Goal: Check status: Check status

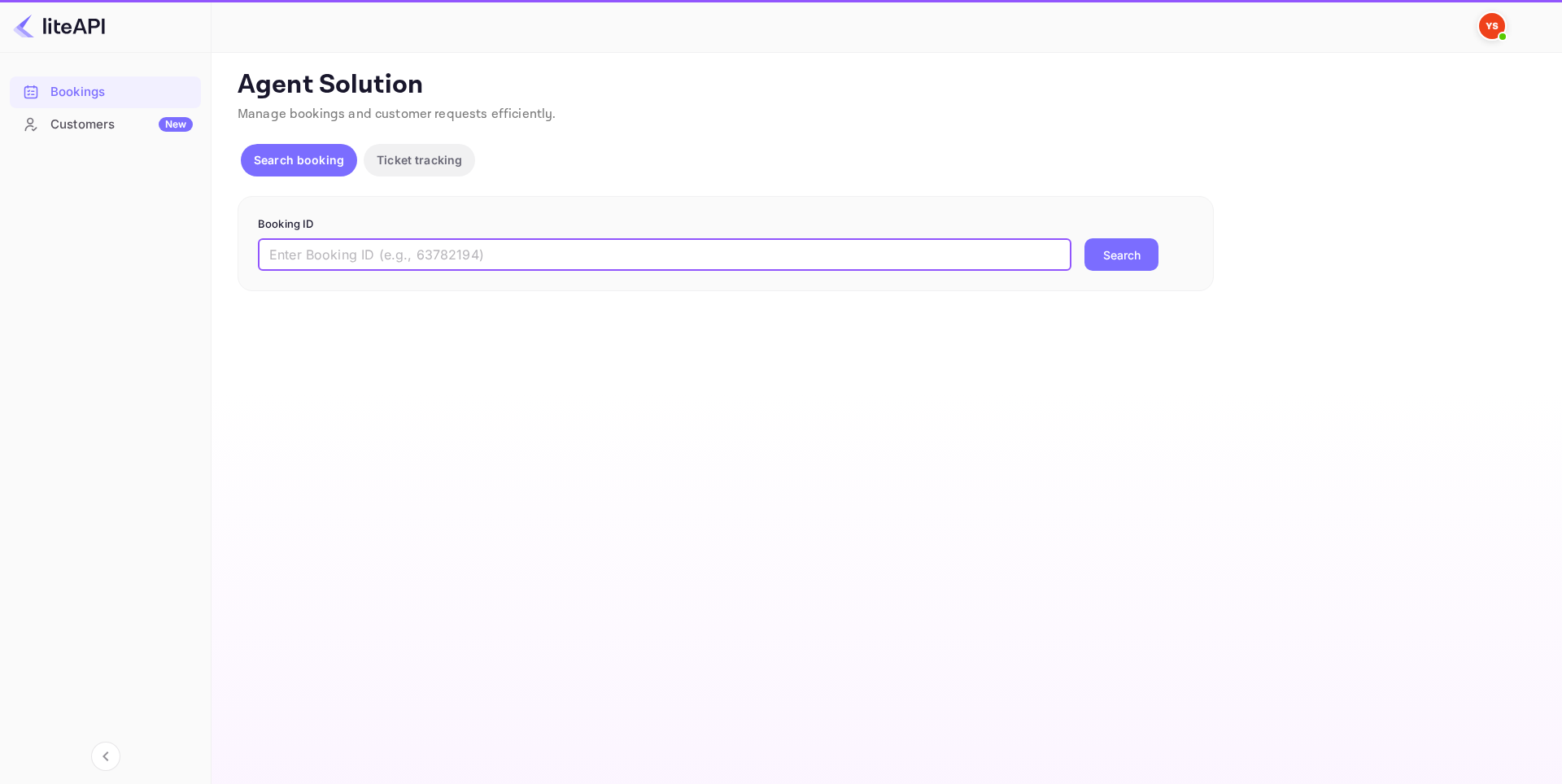
click at [341, 262] on input "text" at bounding box center [665, 255] width 814 height 33
paste input "8911236"
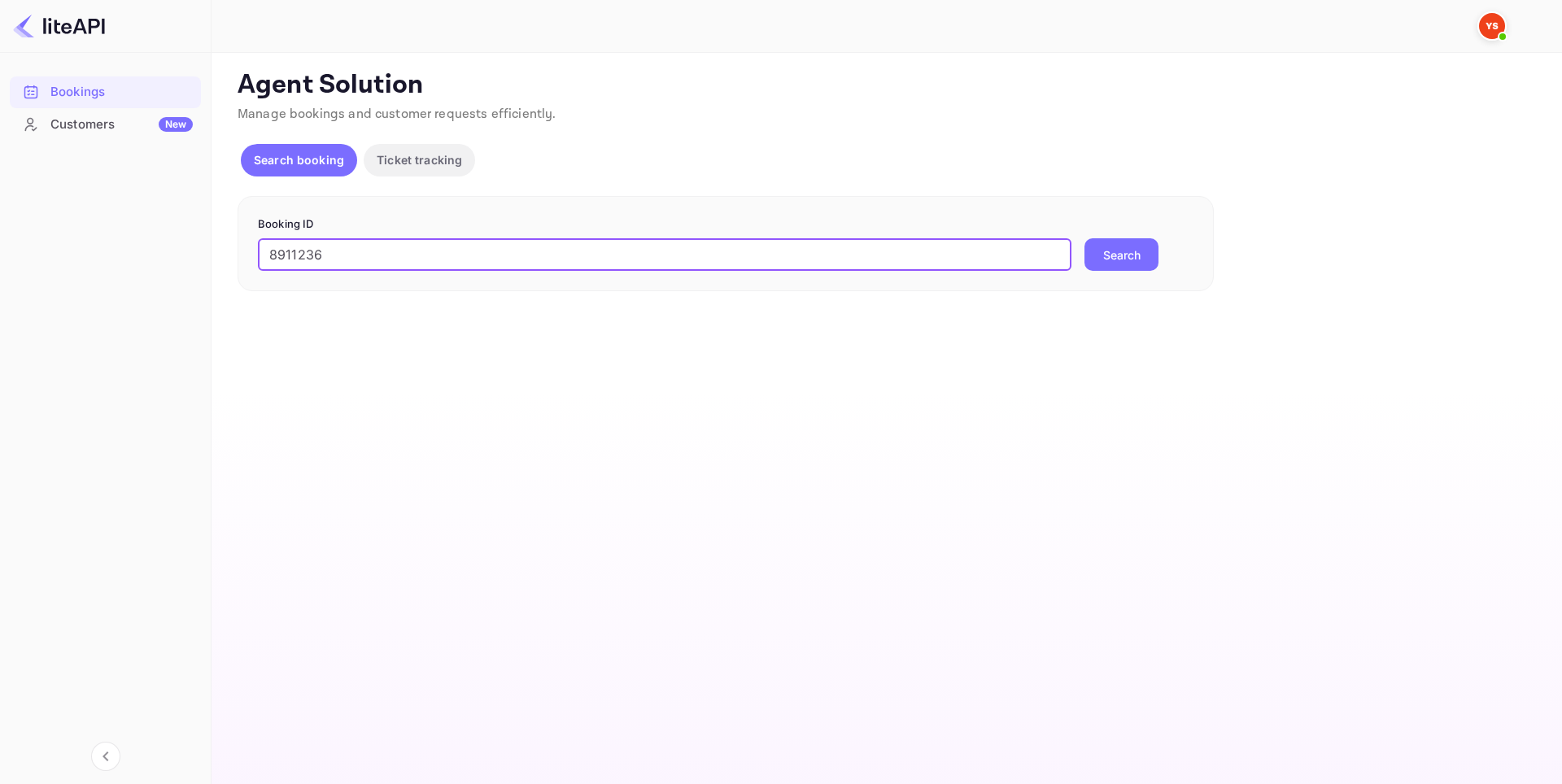
type input "8911236"
click at [1124, 252] on button "Search" at bounding box center [1122, 255] width 74 height 33
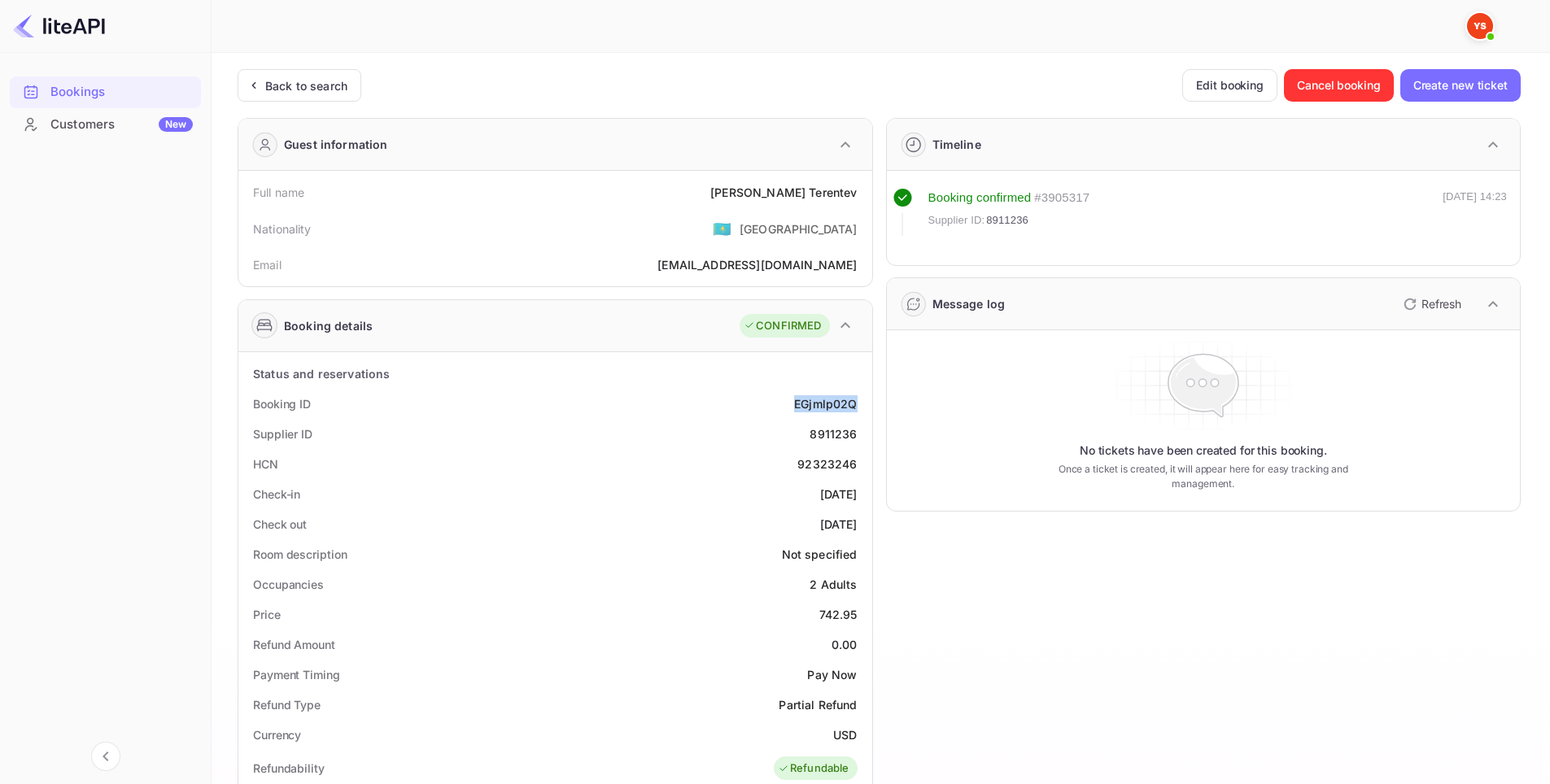
drag, startPoint x: 792, startPoint y: 402, endPoint x: 859, endPoint y: 400, distance: 67.0
click at [859, 400] on div "Booking ID EGjmlp02Q" at bounding box center [554, 403] width 621 height 30
copy div "EGjmlp02Q"
click at [645, 422] on div "Supplier ID 8911236" at bounding box center [554, 433] width 621 height 30
drag, startPoint x: 790, startPoint y: 407, endPoint x: 864, endPoint y: 400, distance: 74.3
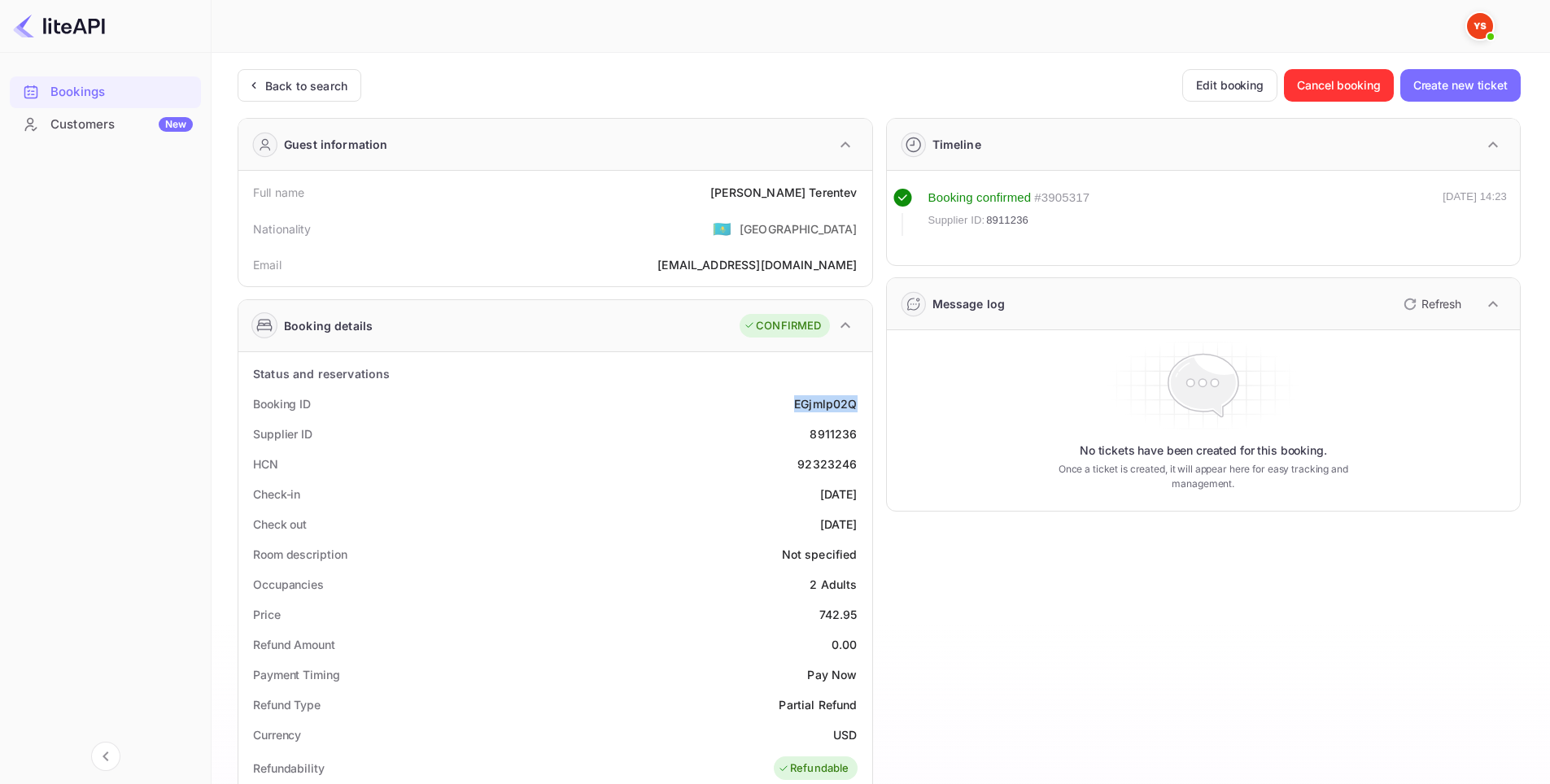
click at [864, 400] on div "Booking ID EGjmlp02Q" at bounding box center [554, 403] width 621 height 30
copy div "EGjmlp02Q"
drag, startPoint x: 845, startPoint y: 437, endPoint x: 860, endPoint y: 437, distance: 15.0
click at [860, 437] on div "Supplier ID 8911236" at bounding box center [554, 433] width 621 height 30
copy div "8911236"
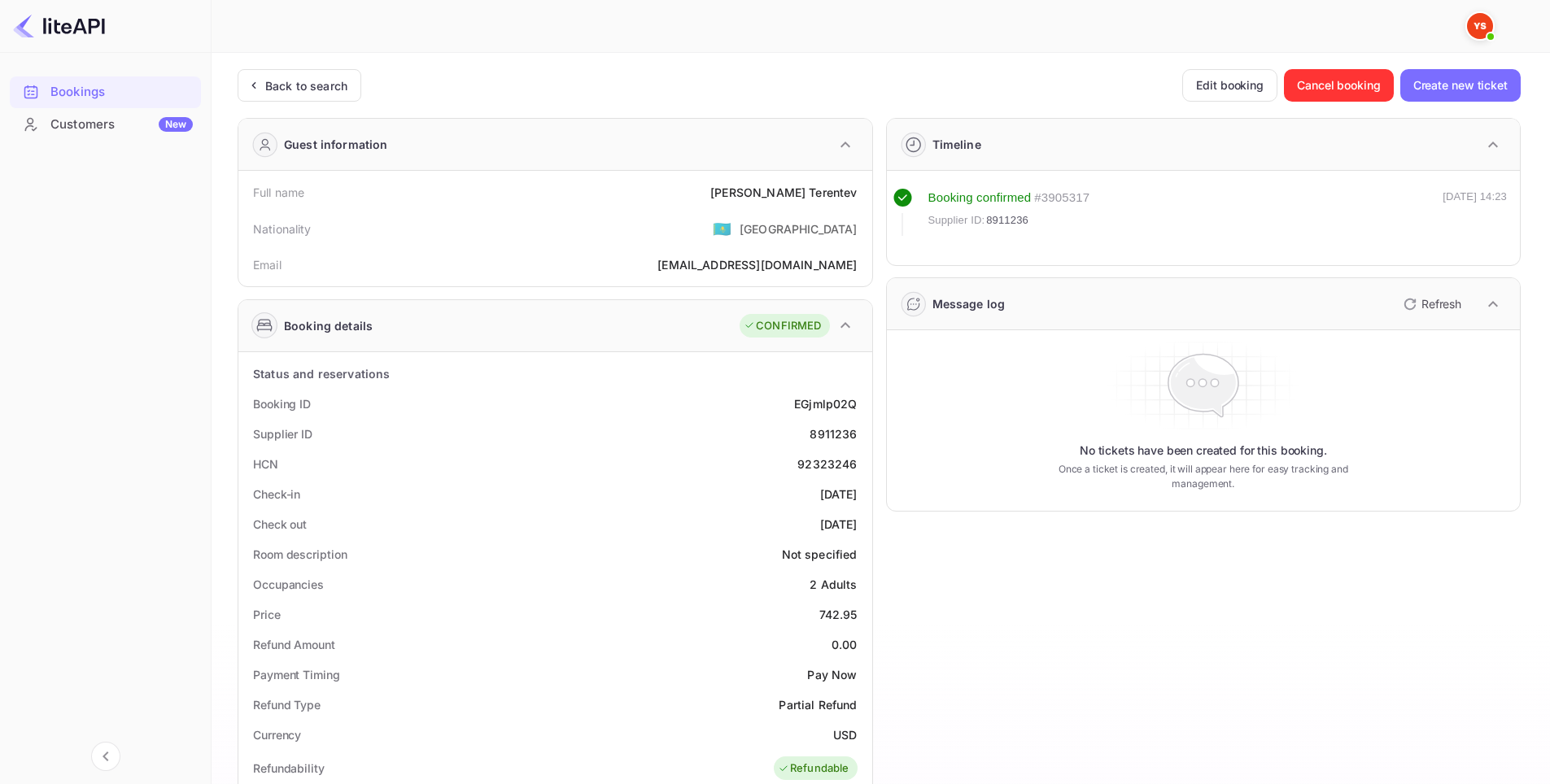
drag, startPoint x: 741, startPoint y: 457, endPoint x: 760, endPoint y: 214, distance: 243.7
click at [741, 456] on div "HCN 92323246" at bounding box center [554, 463] width 621 height 30
drag, startPoint x: 772, startPoint y: 191, endPoint x: 863, endPoint y: 190, distance: 91.0
click at [863, 190] on div "Full name [PERSON_NAME]" at bounding box center [554, 192] width 621 height 30
copy div "[PERSON_NAME]"
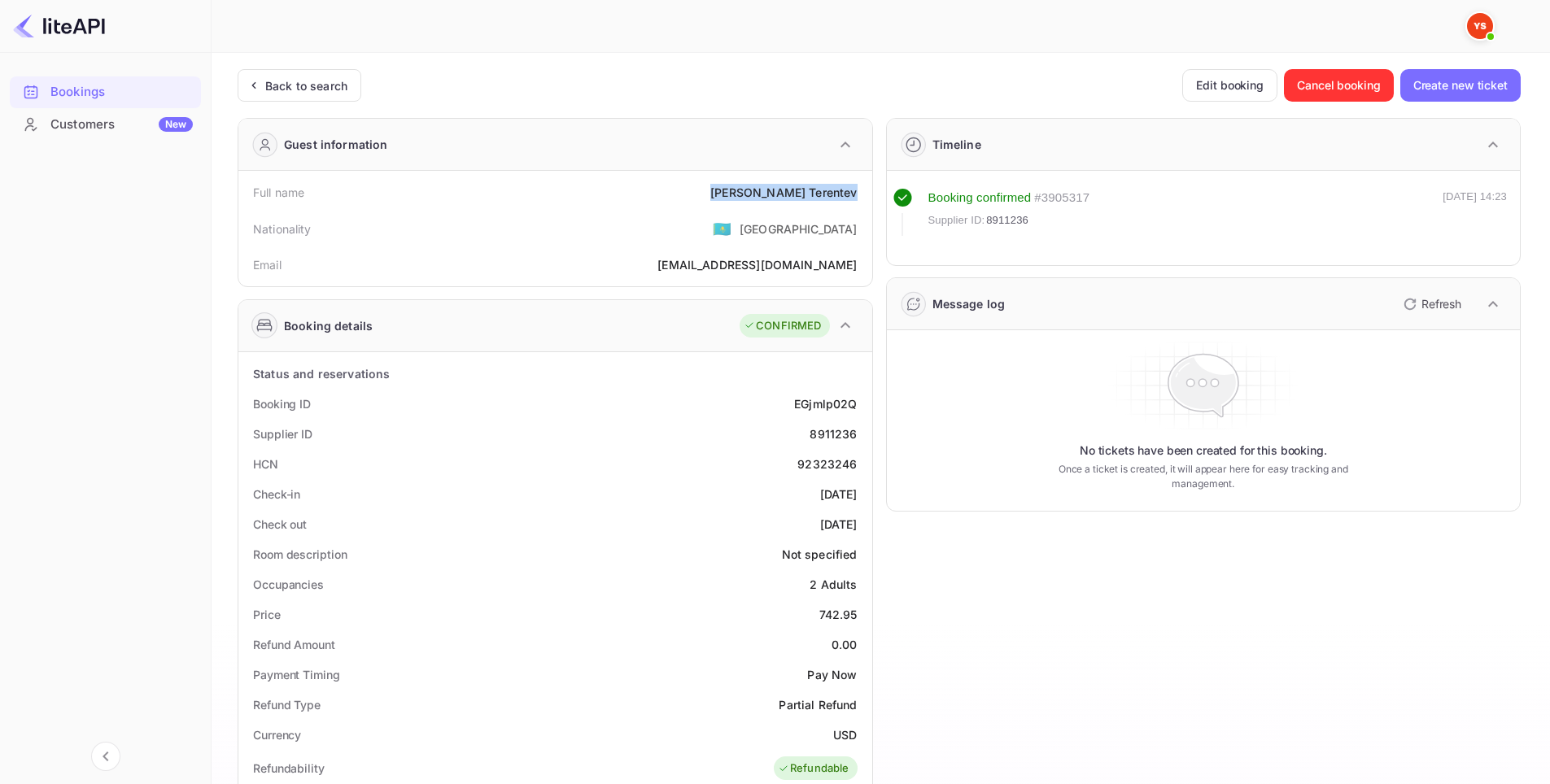
drag, startPoint x: 805, startPoint y: 490, endPoint x: 859, endPoint y: 493, distance: 54.1
click at [859, 493] on div "Check-in [DATE]" at bounding box center [554, 493] width 621 height 30
copy div "[DATE]"
drag, startPoint x: 824, startPoint y: 518, endPoint x: 862, endPoint y: 516, distance: 38.1
click at [863, 517] on div "Check out [DATE]" at bounding box center [554, 524] width 621 height 30
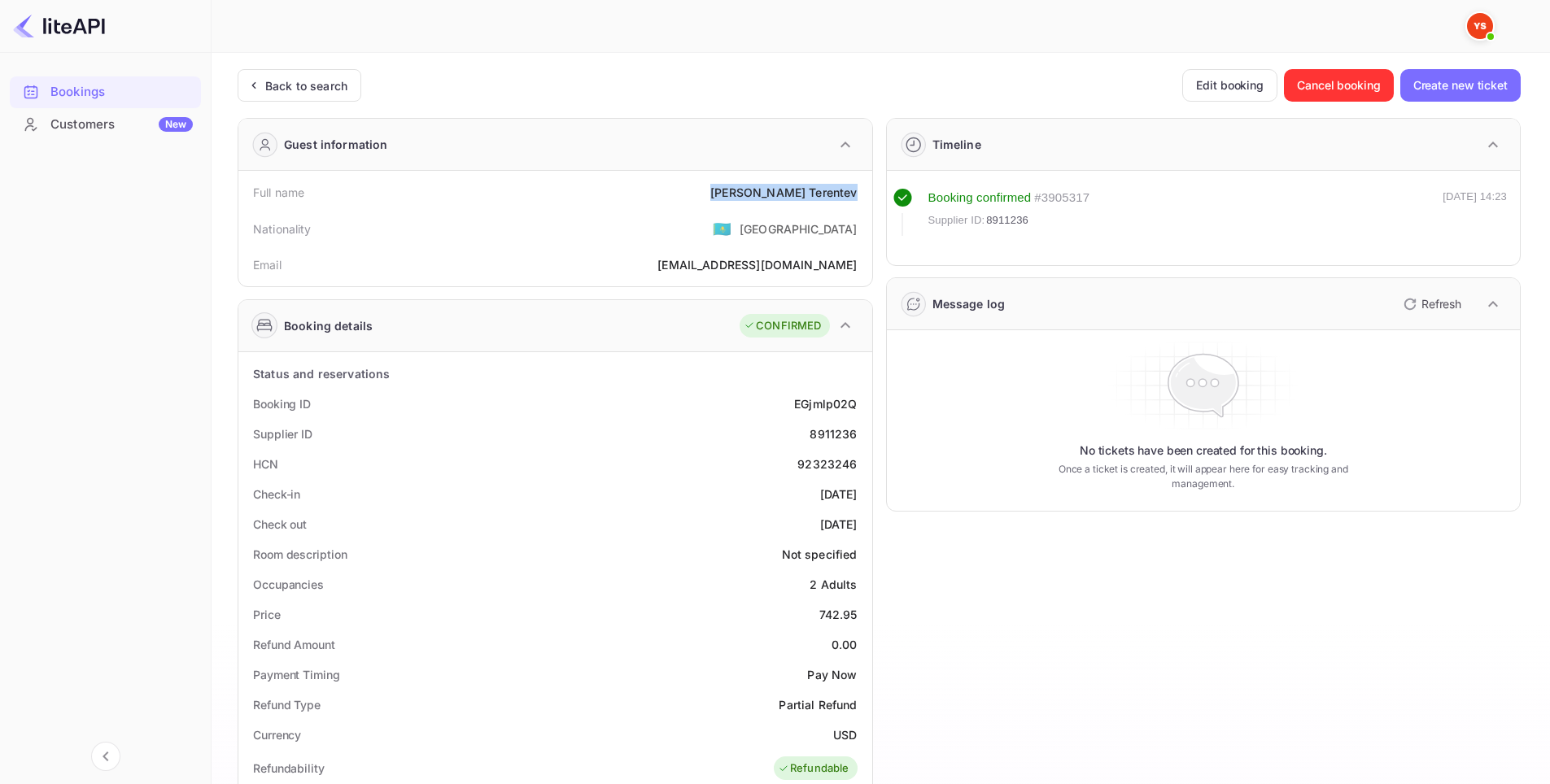
copy div "[DATE]"
